Goal: Task Accomplishment & Management: Complete application form

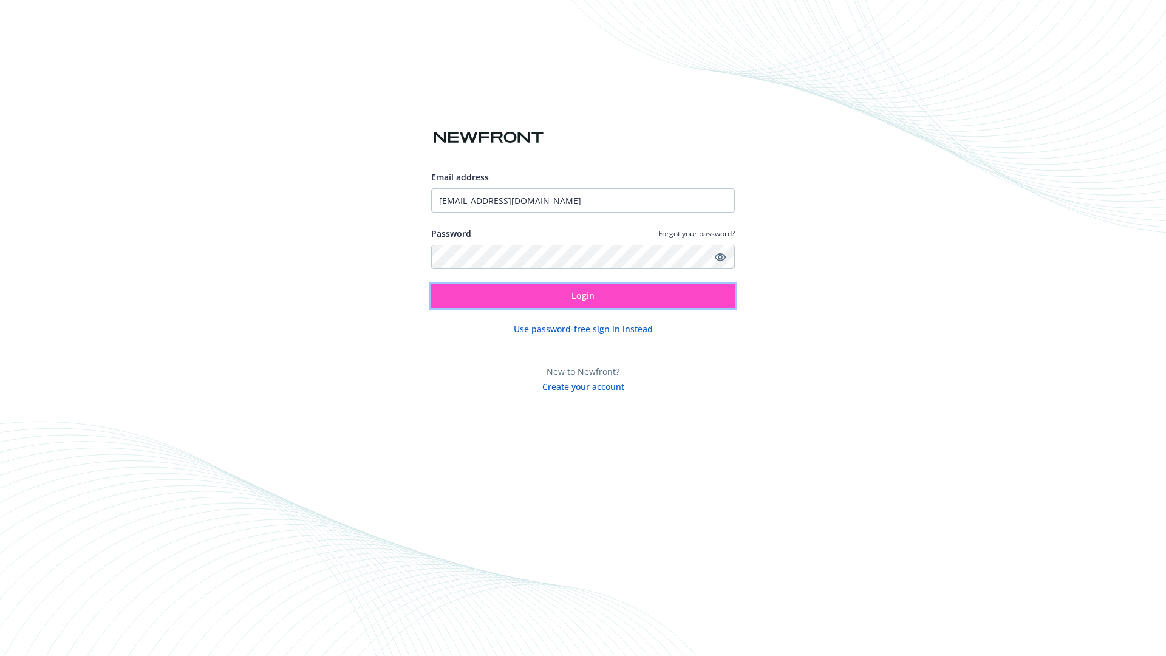
click at [583, 296] on span "Login" at bounding box center [582, 296] width 23 height 12
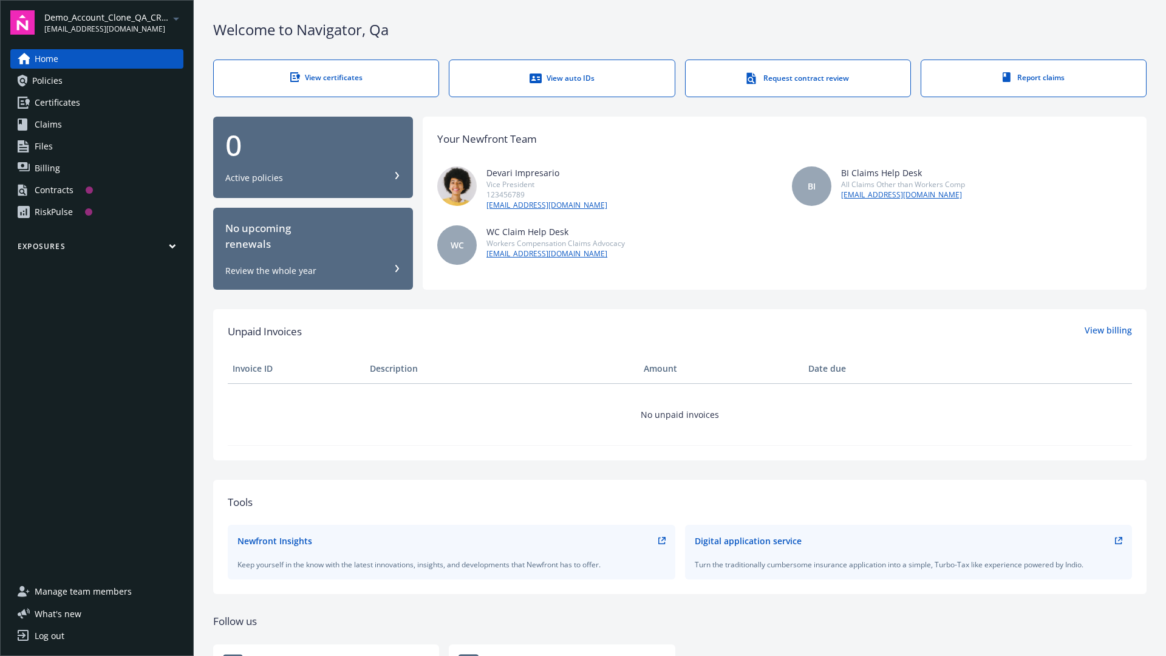
click at [114, 22] on span "Demo_Account_Clone_QA_CR_Tests_Prospect" at bounding box center [106, 17] width 124 height 13
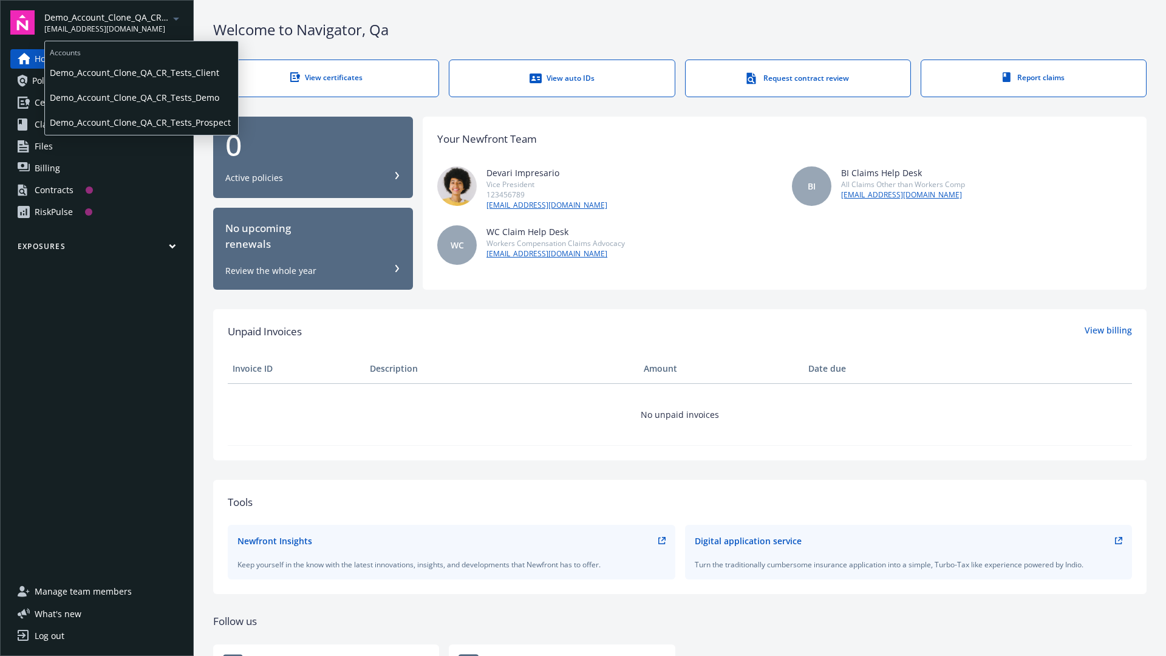
click at [140, 72] on span "Demo_Account_Clone_QA_CR_Tests_Client" at bounding box center [141, 72] width 183 height 25
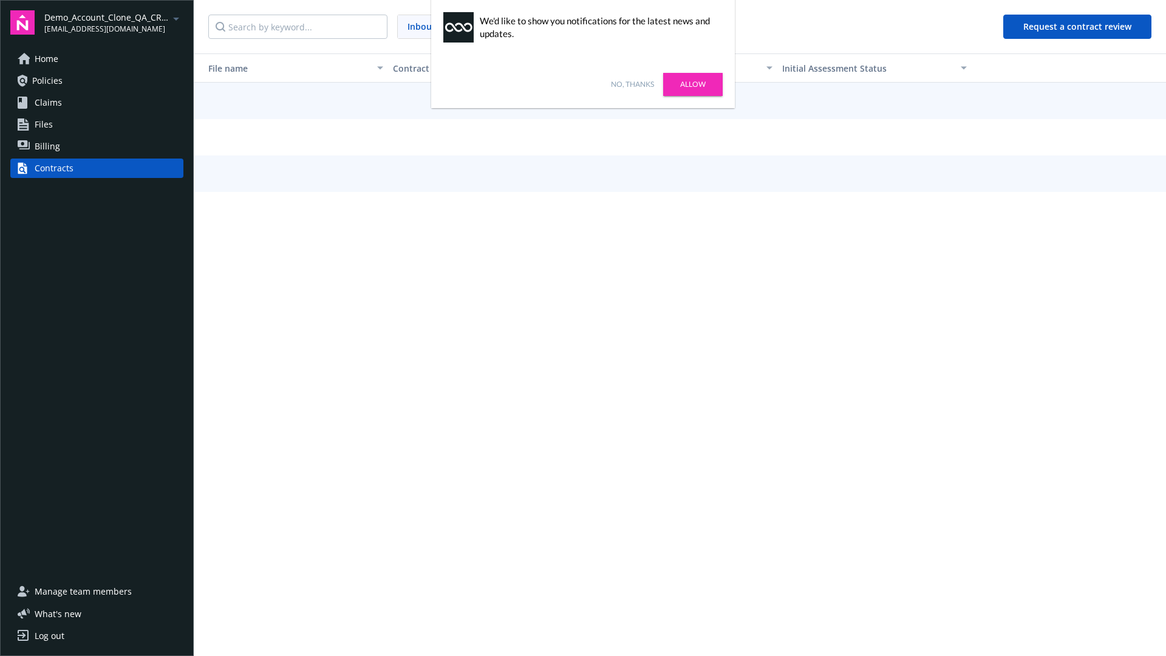
click at [632, 84] on link "No, thanks" at bounding box center [632, 84] width 43 height 11
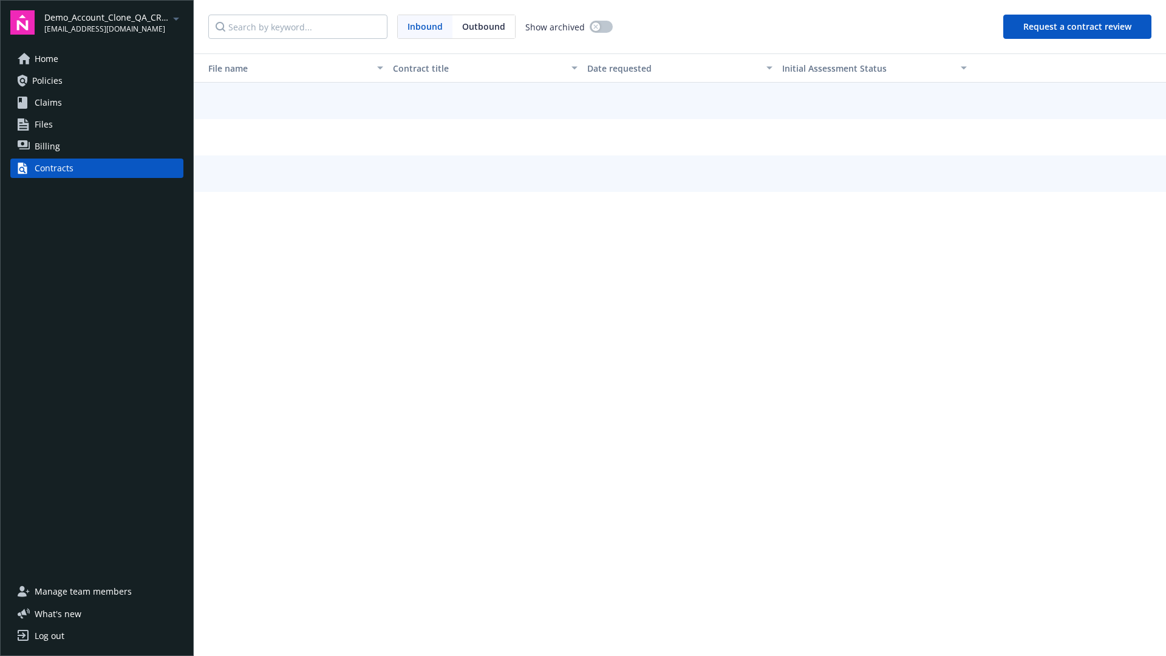
click at [1078, 27] on button "Request a contract review" at bounding box center [1077, 27] width 148 height 24
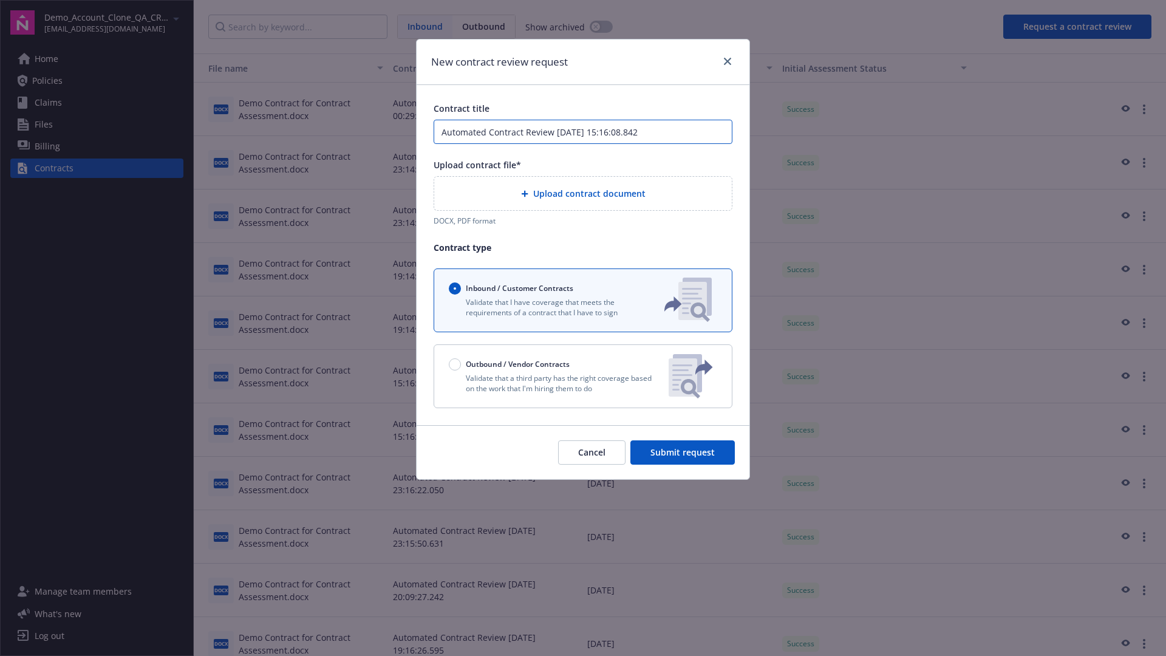
type input "Automated Contract Review 08-13-2025 15:16:08.842"
click at [583, 376] on p "Validate that a third party has the right coverage based on the work that I'm h…" at bounding box center [554, 383] width 210 height 21
radio input "false"
radio input "true"
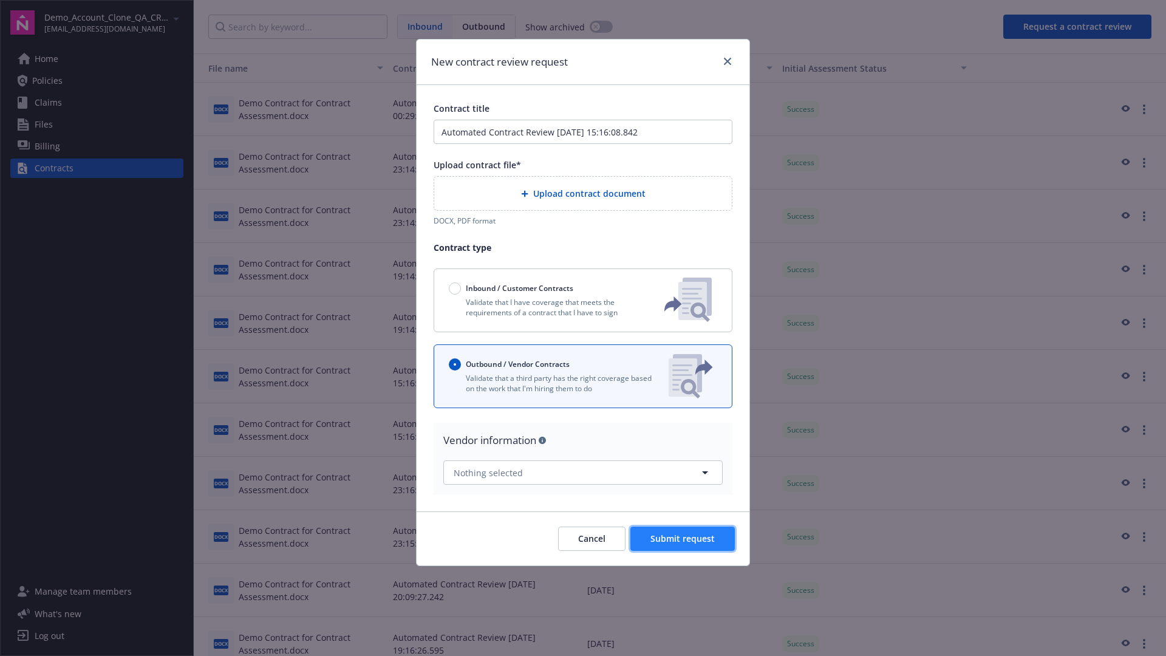
click at [683, 533] on span "Submit request" at bounding box center [682, 538] width 64 height 12
